Goal: Task Accomplishment & Management: Manage account settings

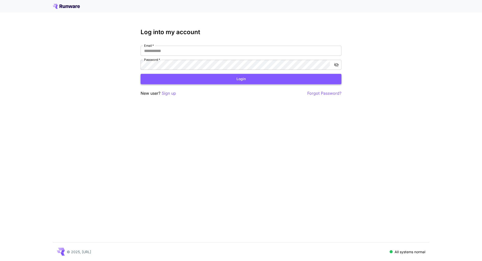
type input "**********"
click at [272, 79] on button "Login" at bounding box center [241, 79] width 201 height 10
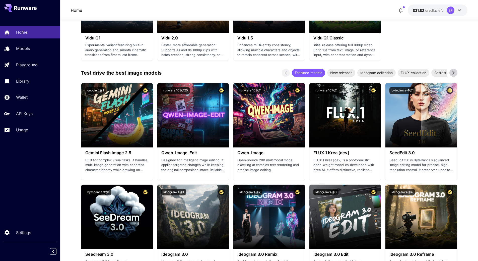
scroll to position [502, 0]
